Goal: Download file/media

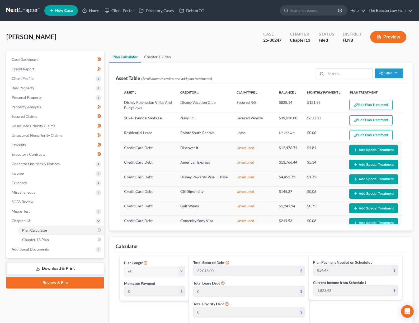
select select "59"
click at [22, 253] on span "Additional Documents" at bounding box center [55, 249] width 97 height 9
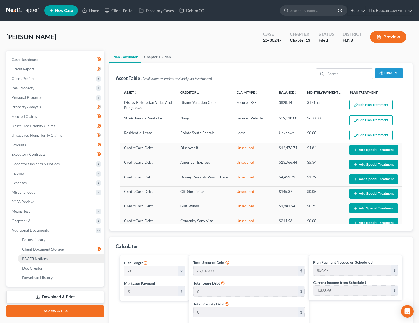
click at [32, 257] on span "PACER Notices" at bounding box center [34, 259] width 25 height 4
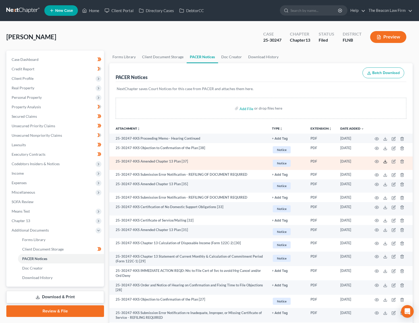
click at [384, 162] on polyline at bounding box center [385, 161] width 2 height 1
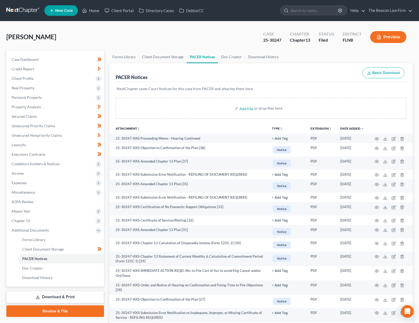
drag, startPoint x: 62, startPoint y: 298, endPoint x: 77, endPoint y: 296, distance: 14.7
click at [63, 298] on link "Download & Print" at bounding box center [55, 297] width 98 height 12
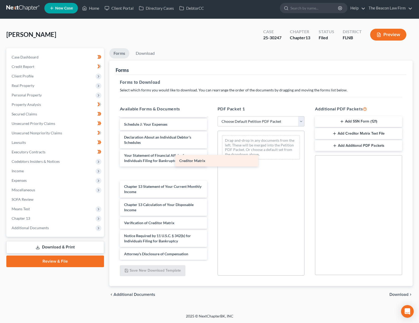
scroll to position [690, 0]
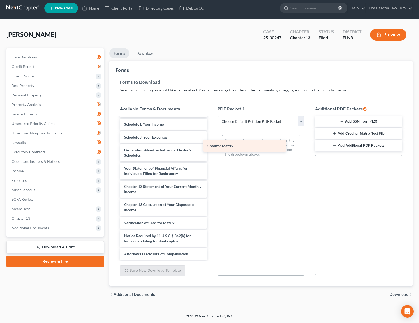
drag, startPoint x: 152, startPoint y: 212, endPoint x: 235, endPoint y: 148, distance: 104.8
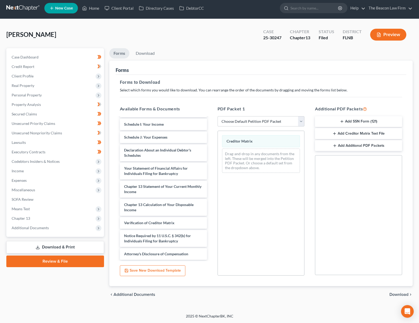
click at [391, 293] on span "Download" at bounding box center [398, 295] width 19 height 4
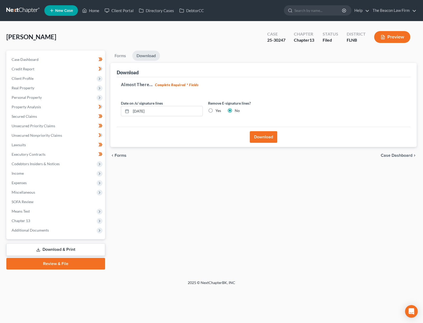
click at [255, 136] on button "Download" at bounding box center [263, 137] width 27 height 12
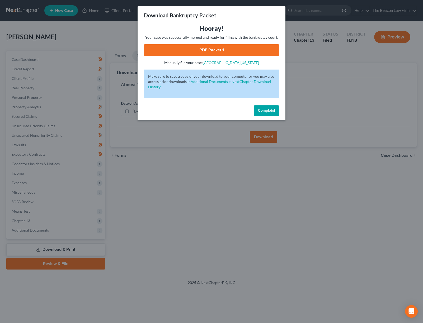
click at [217, 48] on link "PDF Packet 1" at bounding box center [211, 50] width 135 height 12
click at [270, 110] on span "Complete!" at bounding box center [266, 110] width 17 height 4
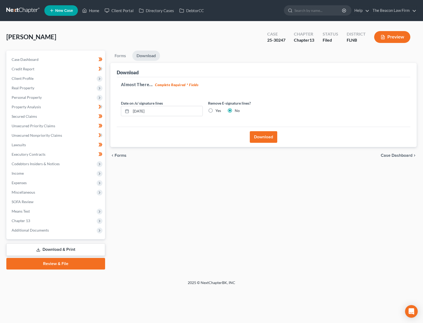
drag, startPoint x: 33, startPoint y: 230, endPoint x: 38, endPoint y: 242, distance: 13.3
click at [32, 230] on span "Additional Documents" at bounding box center [30, 230] width 37 height 4
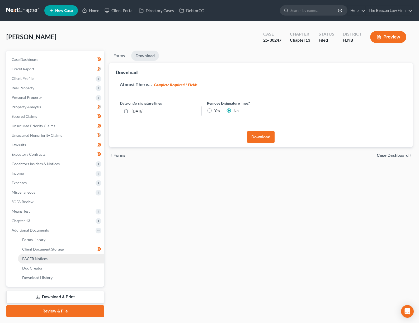
click at [41, 260] on span "PACER Notices" at bounding box center [34, 259] width 25 height 4
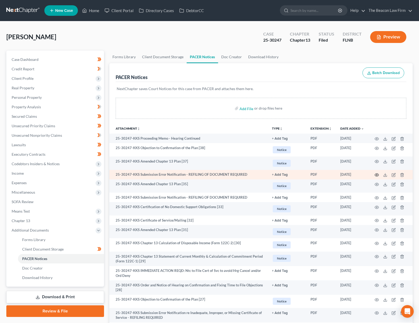
click at [375, 175] on icon "button" at bounding box center [376, 175] width 4 height 4
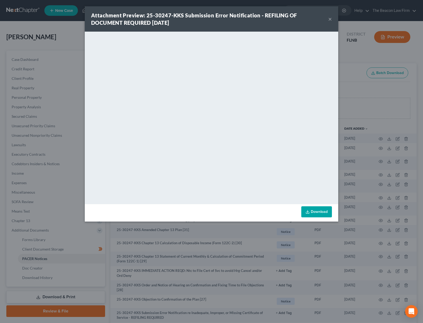
click at [330, 20] on button "×" at bounding box center [330, 19] width 4 height 6
